Goal: Understand process/instructions: Learn how to perform a task or action

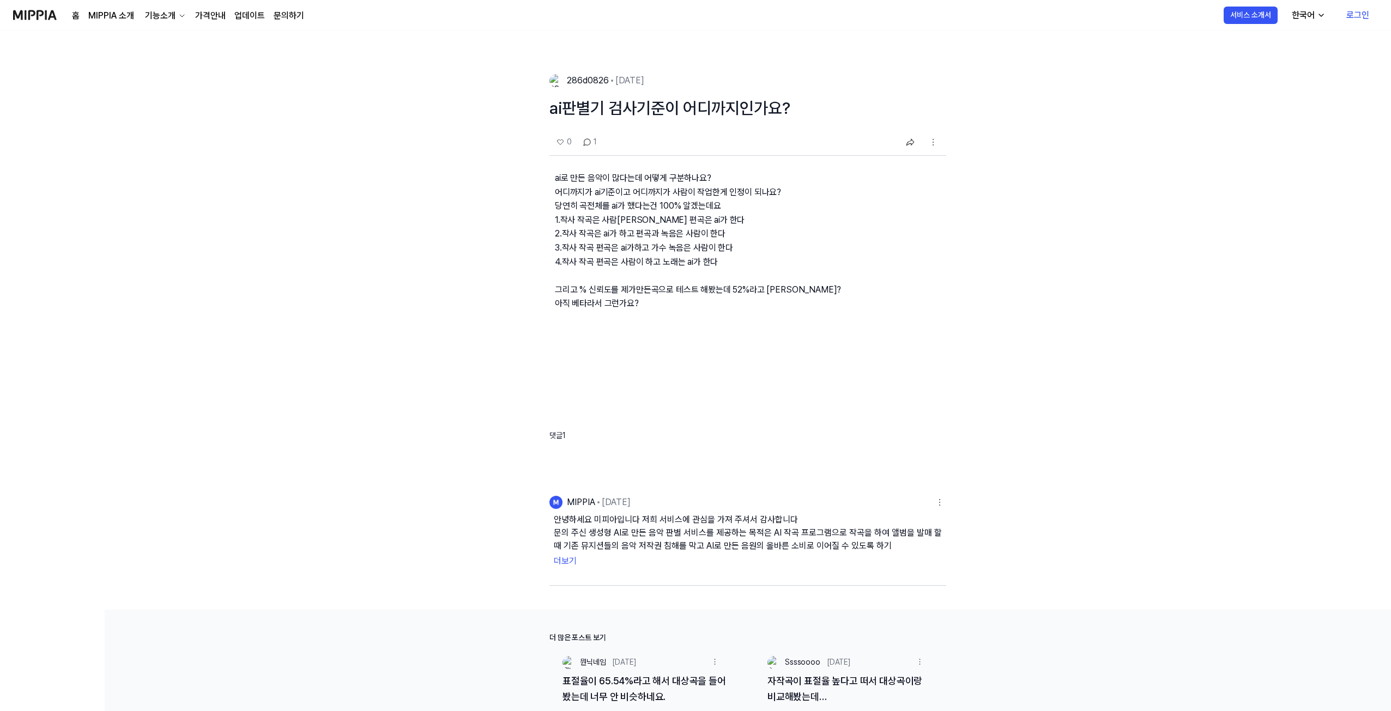
click at [37, 16] on img at bounding box center [35, 15] width 44 height 30
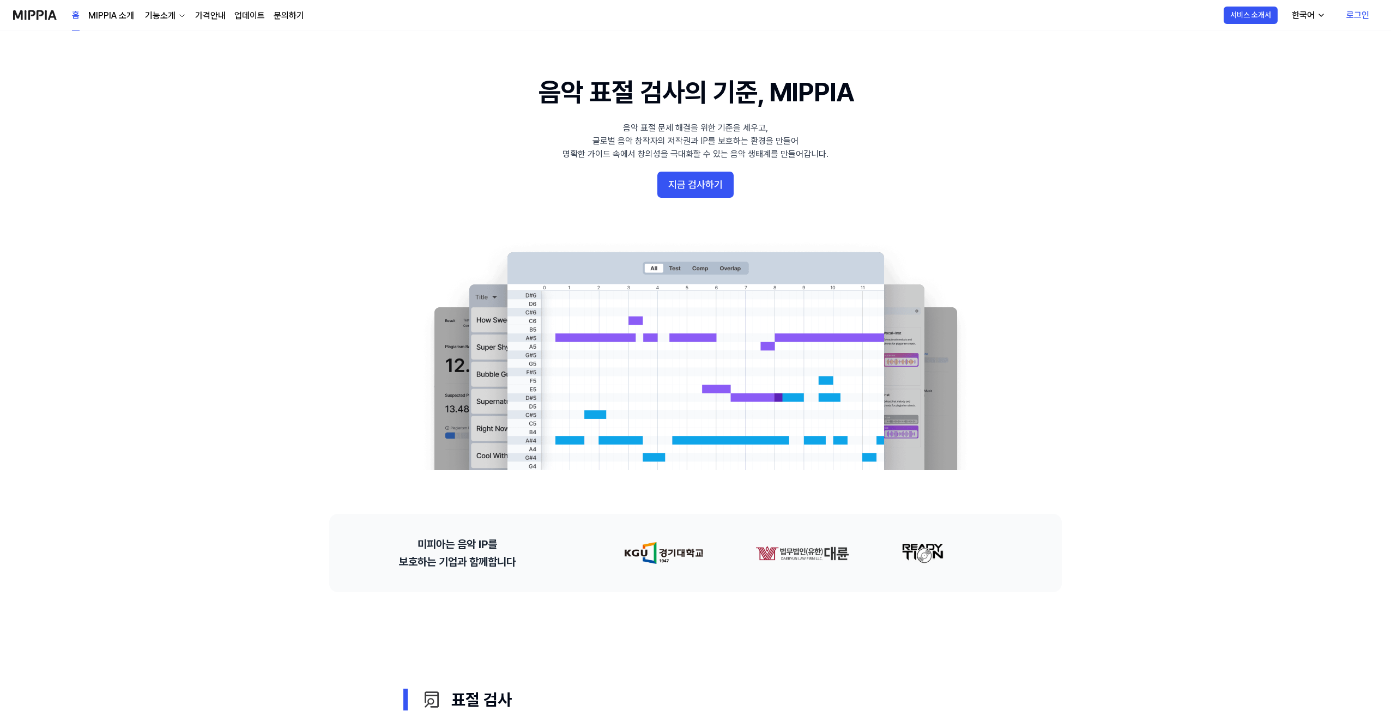
click at [161, 14] on div "기능소개" at bounding box center [160, 15] width 35 height 13
click at [157, 92] on link "음악 분석" at bounding box center [164, 84] width 105 height 22
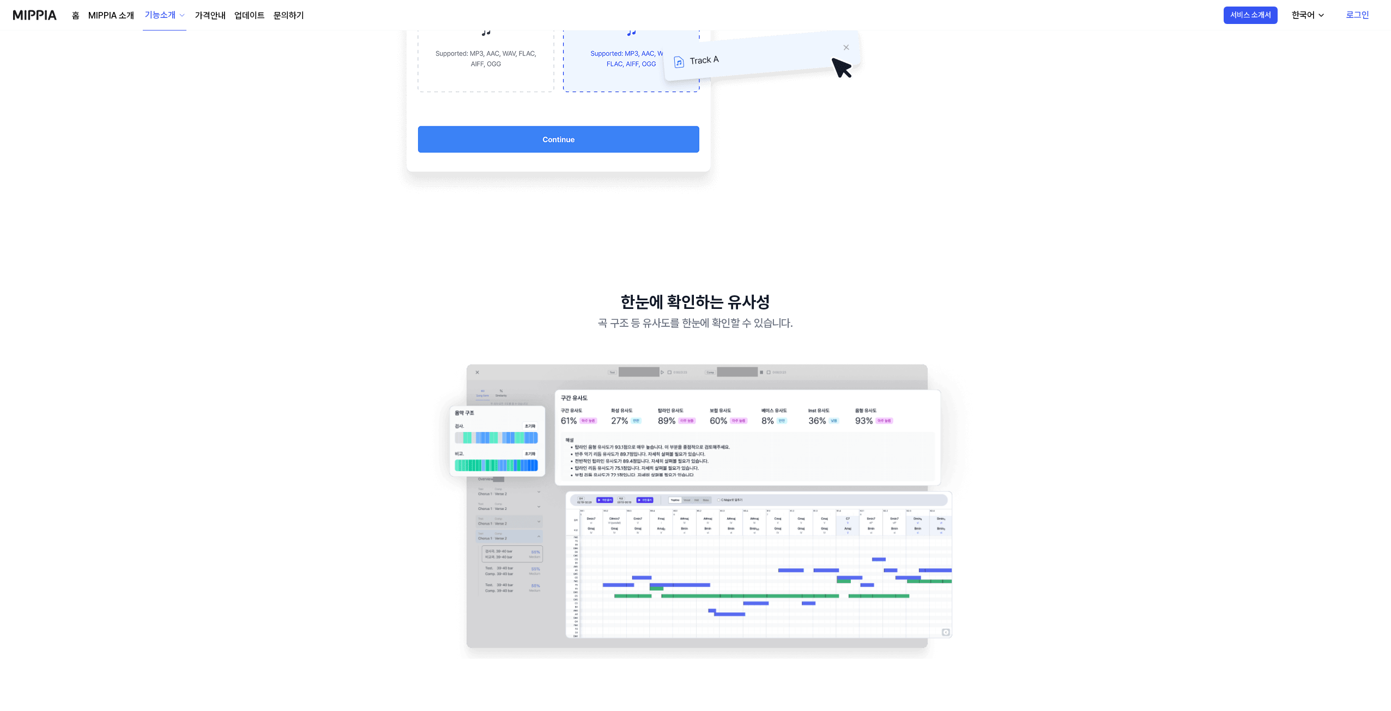
scroll to position [926, 0]
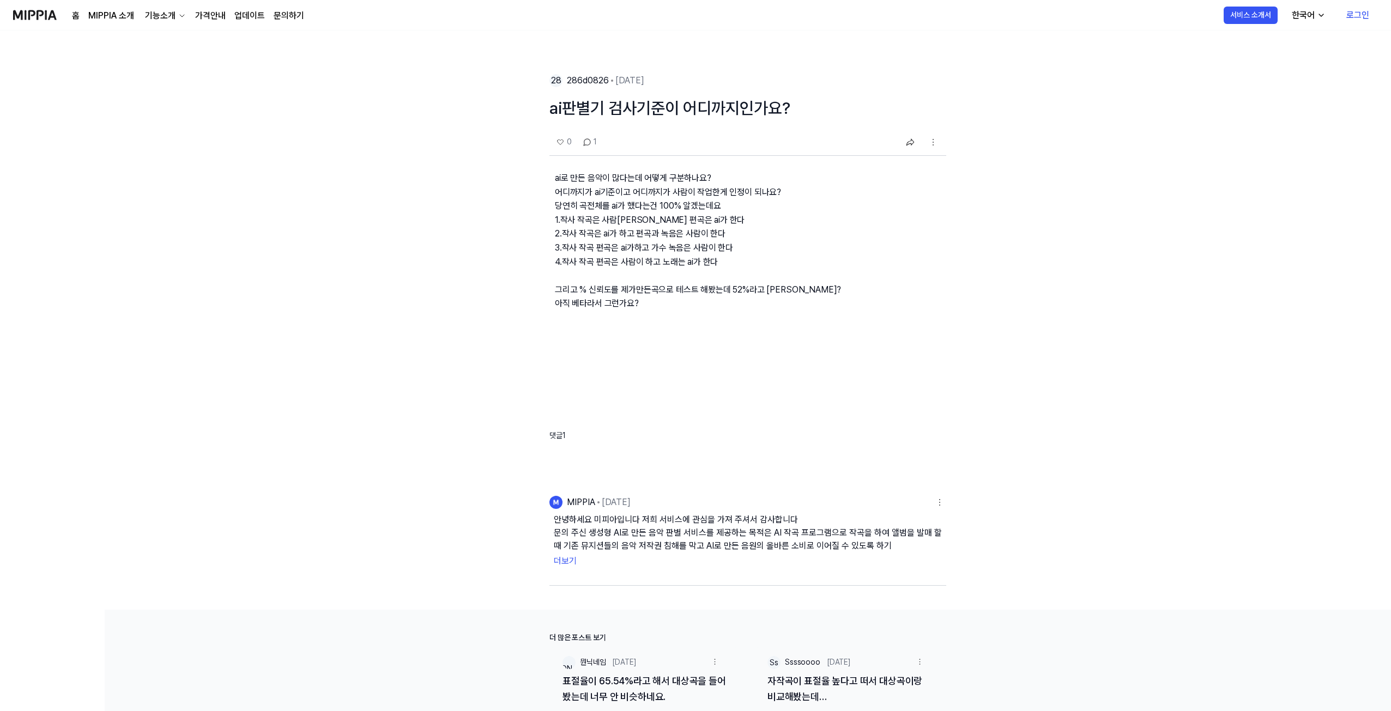
drag, startPoint x: 892, startPoint y: 89, endPoint x: 883, endPoint y: 81, distance: 12.0
